Goal: Task Accomplishment & Management: Use online tool/utility

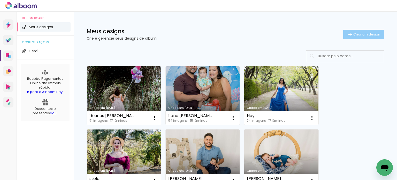
click at [346, 38] on paper-button "Criar um design" at bounding box center [363, 34] width 41 height 9
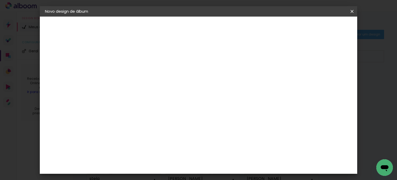
click at [129, 68] on input at bounding box center [129, 69] width 0 height 8
type input "Acomp. [PERSON_NAME]"
type paper-input "Acomp. [PERSON_NAME]"
click at [182, 30] on paper-button "Avançar" at bounding box center [169, 27] width 25 height 9
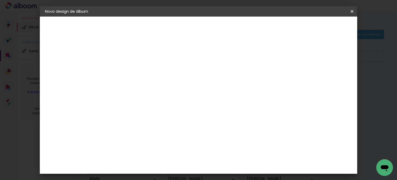
click at [153, 99] on input at bounding box center [143, 98] width 52 height 6
type input "matr"
type paper-input "matr"
click at [139, 115] on div "Matrix" at bounding box center [132, 117] width 13 height 4
click at [0, 0] on slot "Avançar" at bounding box center [0, 0] width 0 height 0
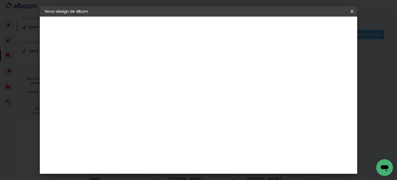
click at [164, 146] on span "20 × 25" at bounding box center [152, 153] width 24 height 14
click at [0, 0] on slot "Avançar" at bounding box center [0, 0] width 0 height 0
click at [0, 0] on slot "Mostrar sangria" at bounding box center [0, 0] width 0 height 0
type paper-checkbox "on"
click at [291, 32] on header "Revisão Verifique as configurações do seu álbum. Voltar Iniciar design" at bounding box center [199, 30] width 184 height 27
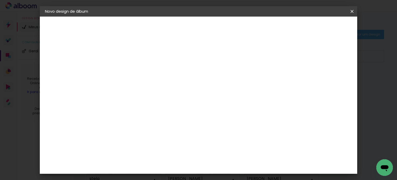
click at [278, 27] on span "Iniciar design" at bounding box center [267, 28] width 24 height 4
